Goal: Transaction & Acquisition: Purchase product/service

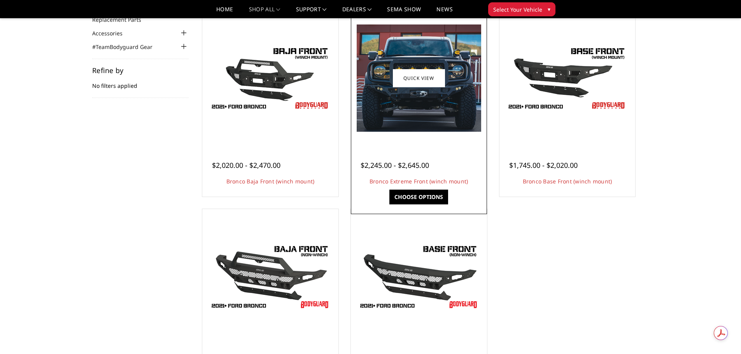
scroll to position [46, 0]
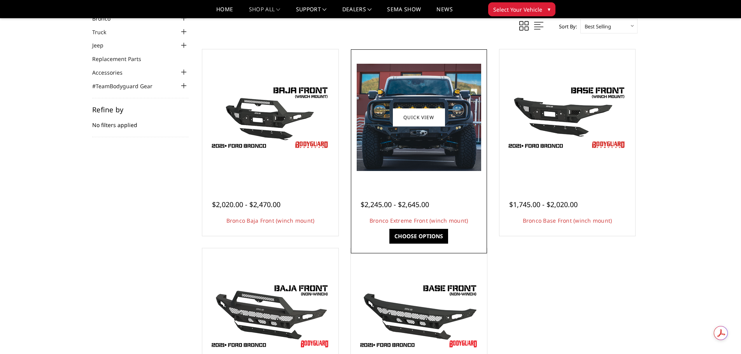
click at [432, 179] on div at bounding box center [419, 117] width 132 height 132
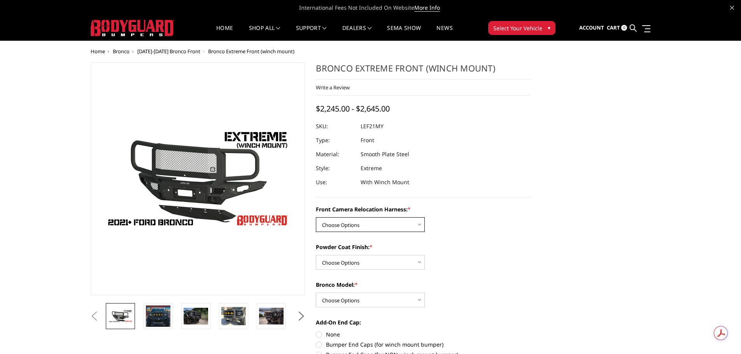
click at [395, 224] on select "Choose Options Without Front Camera Relocation Harness With Front Camera Reloca…" at bounding box center [370, 224] width 109 height 15
select select "4022"
click at [316, 217] on select "Choose Options Without Front Camera Relocation Harness With Front Camera Reloca…" at bounding box center [370, 224] width 109 height 15
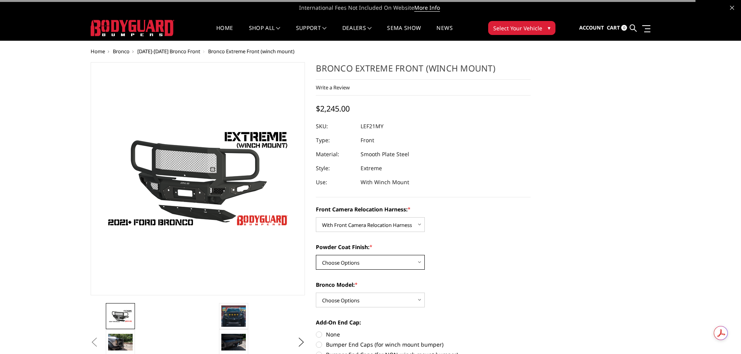
click at [396, 265] on select "Choose Options Textured Black Powder Coat Bare Metal" at bounding box center [370, 262] width 109 height 15
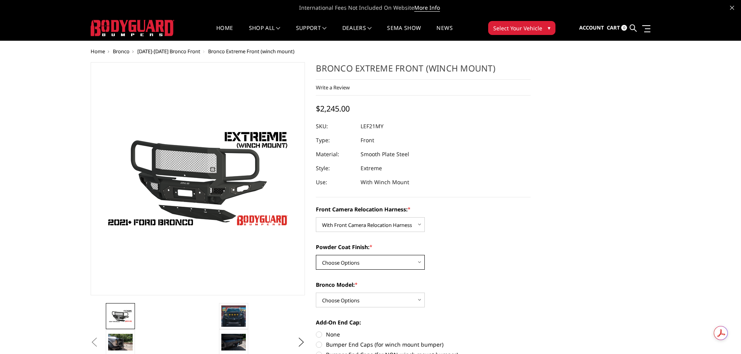
select select "4021"
click at [316, 255] on select "Choose Options Textured Black Powder Coat Bare Metal" at bounding box center [370, 262] width 109 height 15
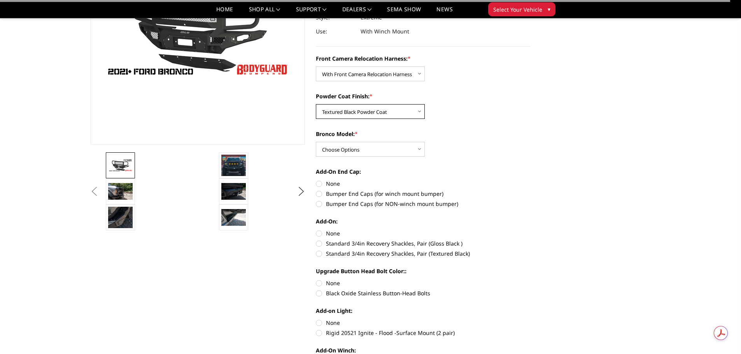
scroll to position [149, 0]
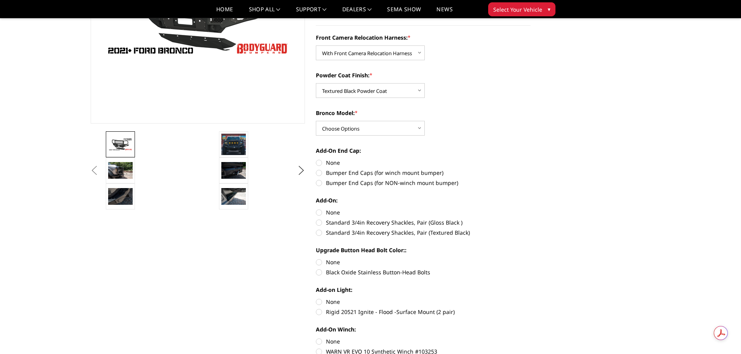
click at [388, 136] on div "Front Camera Relocation Harness: * Choose Options Without Front Camera Relocati…" at bounding box center [423, 213] width 215 height 361
click at [388, 129] on select "Choose Options Raptor Base/Badlands/Wildtrak/etc." at bounding box center [370, 128] width 109 height 15
select select "4018"
click at [316, 121] on select "Choose Options Raptor Base/Badlands/Wildtrak/etc." at bounding box center [370, 128] width 109 height 15
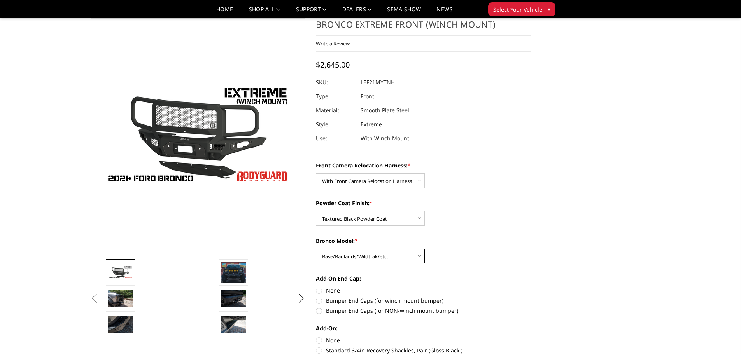
scroll to position [0, 0]
